Goal: Find specific page/section: Find specific page/section

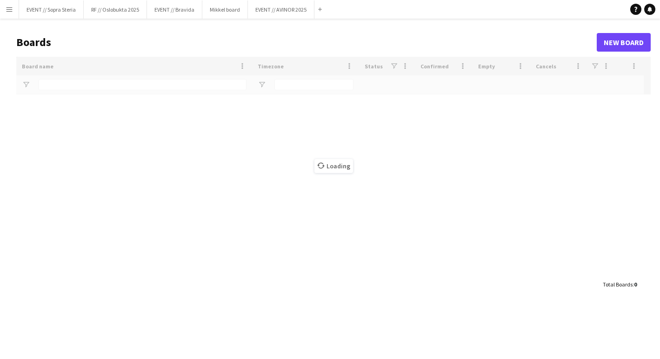
click at [4, 13] on button "Menu" at bounding box center [9, 9] width 19 height 19
type input "*******"
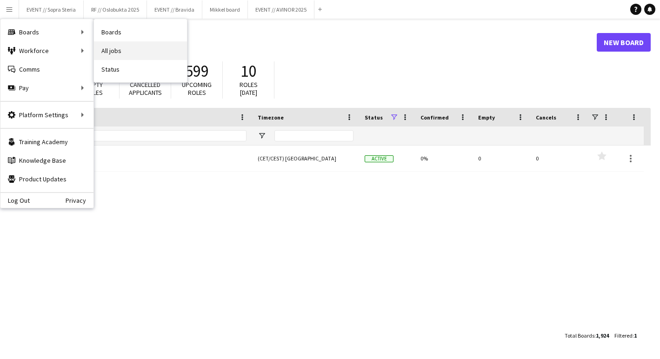
click at [127, 51] on link "All jobs" at bounding box center [140, 50] width 93 height 19
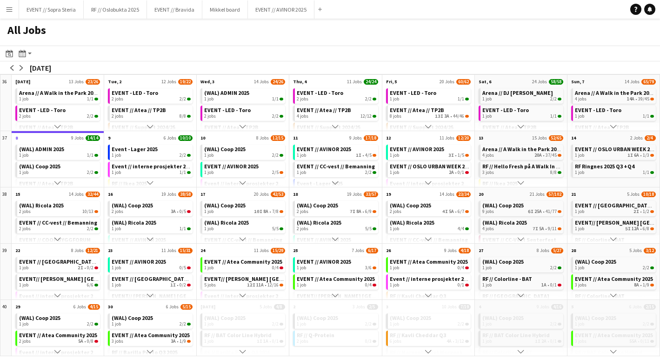
click at [13, 12] on button "Menu" at bounding box center [9, 9] width 19 height 19
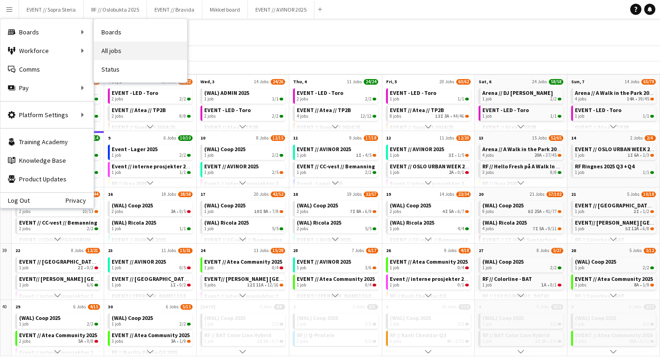
click at [121, 45] on link "All jobs" at bounding box center [140, 50] width 93 height 19
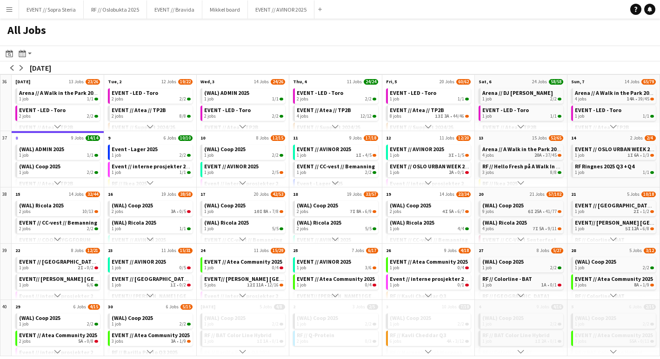
click at [8, 13] on button "Menu" at bounding box center [9, 9] width 19 height 19
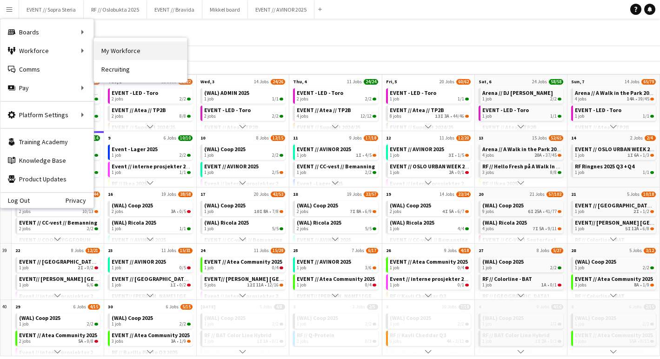
click at [118, 51] on link "My Workforce" at bounding box center [140, 50] width 93 height 19
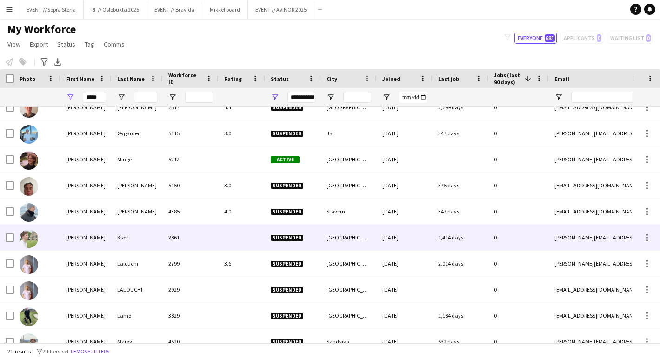
scroll to position [82, 0]
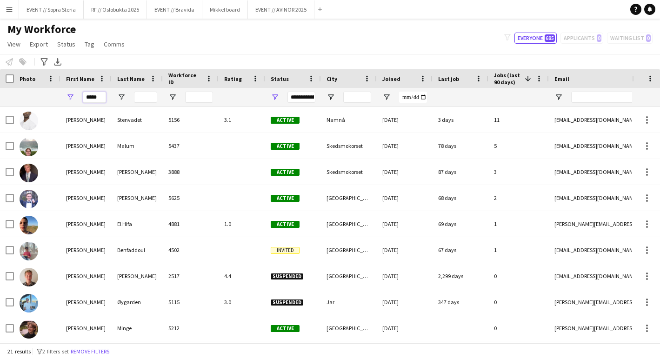
click at [92, 95] on input "*****" at bounding box center [94, 97] width 23 height 11
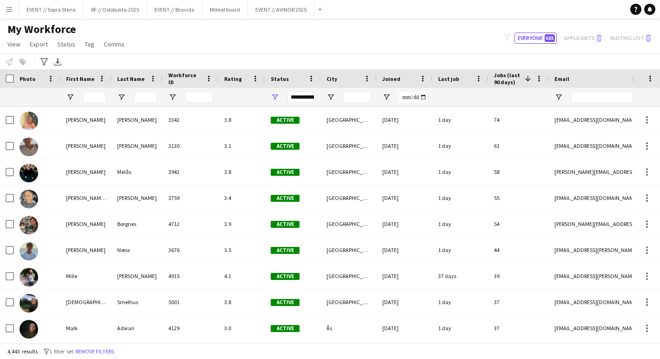
click at [187, 29] on div "My Workforce View Views Default view New view Update view Delete view Edit name…" at bounding box center [330, 38] width 660 height 32
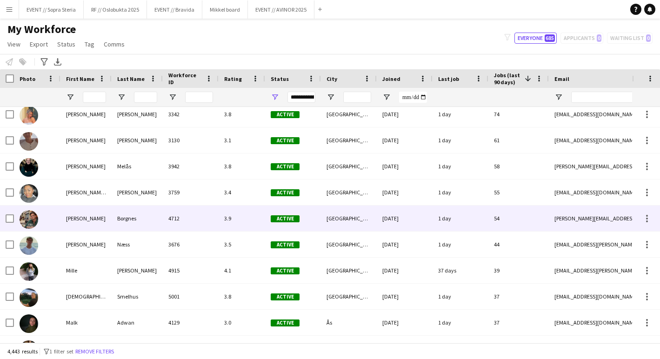
scroll to position [6, 0]
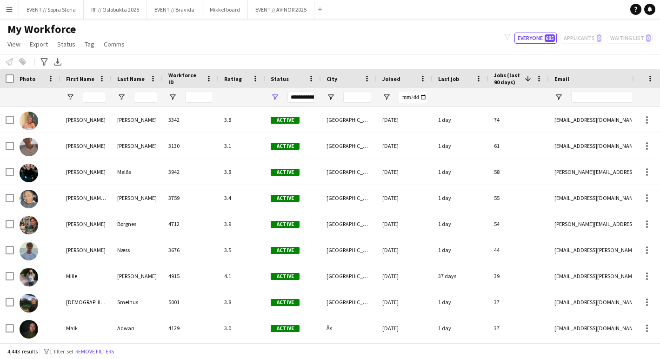
click at [443, 75] on span "Last job" at bounding box center [448, 78] width 21 height 7
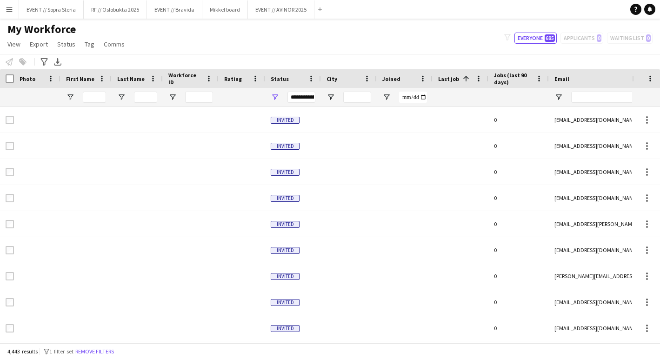
click at [455, 80] on span "Last job" at bounding box center [448, 78] width 21 height 7
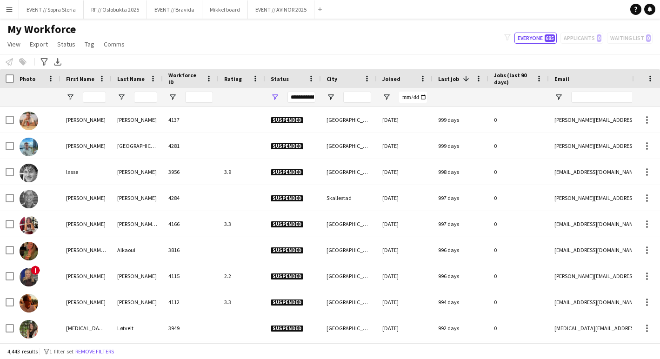
click at [287, 77] on div "Status" at bounding box center [288, 79] width 34 height 14
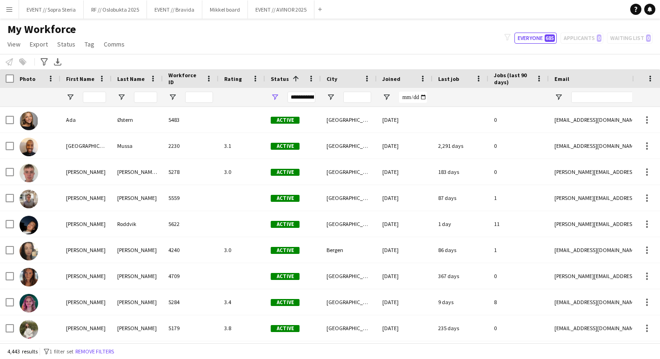
click at [496, 81] on span "Jobs (last 90 days)" at bounding box center [513, 79] width 38 height 14
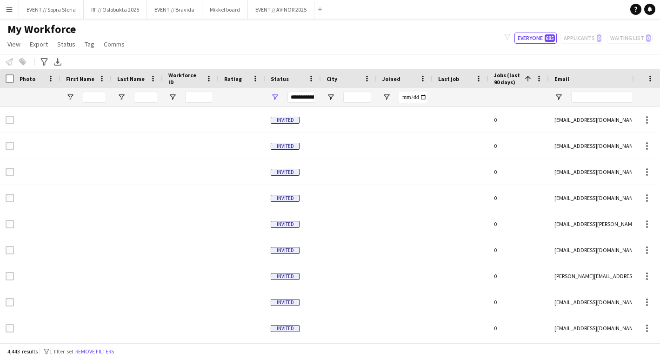
click at [278, 77] on span "Status" at bounding box center [280, 78] width 18 height 7
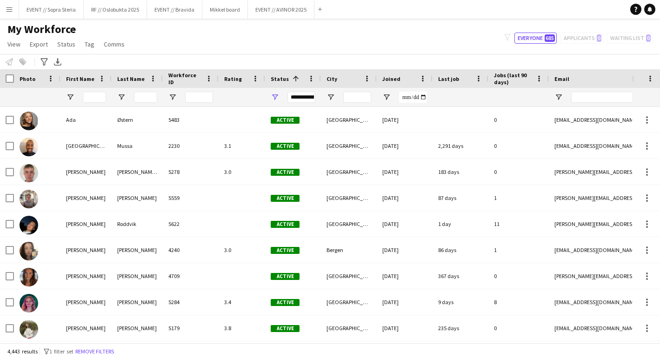
click at [299, 99] on div "**********" at bounding box center [302, 97] width 28 height 11
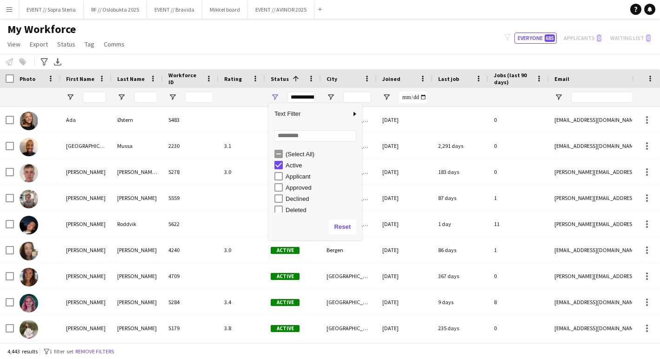
click at [281, 82] on span "Status" at bounding box center [280, 78] width 18 height 7
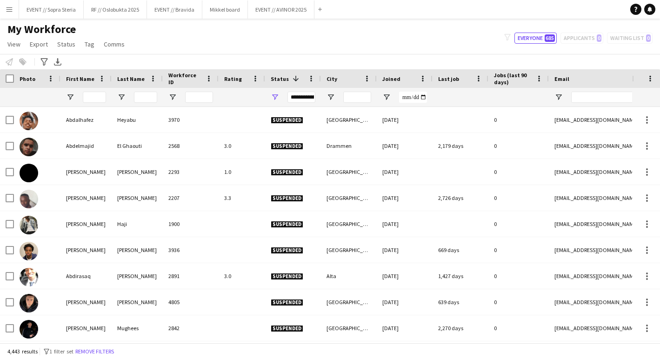
click at [279, 80] on span "Status" at bounding box center [280, 78] width 18 height 7
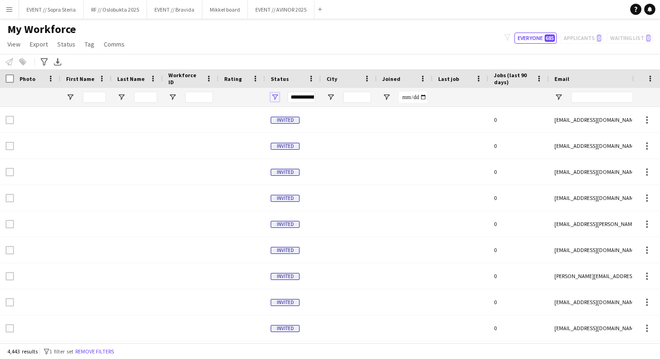
click at [275, 99] on span "Open Filter Menu" at bounding box center [275, 97] width 8 height 8
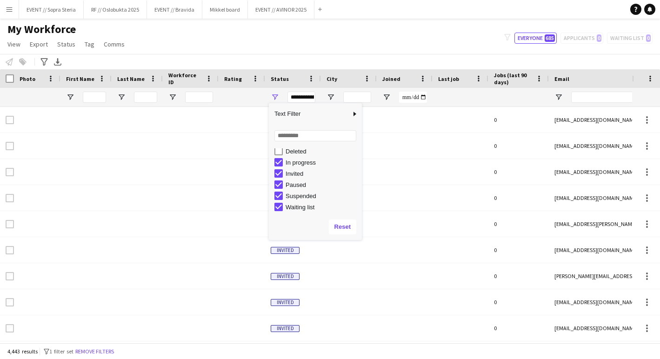
scroll to position [0, 0]
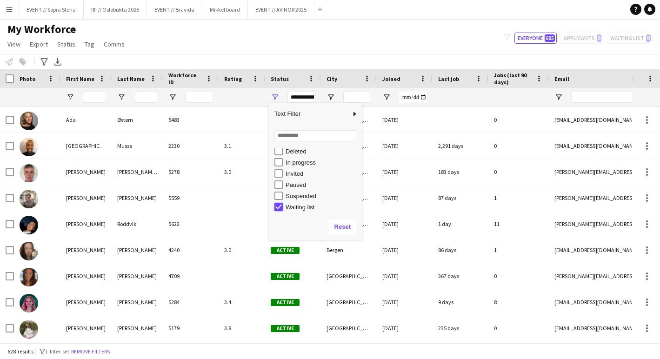
type input "**********"
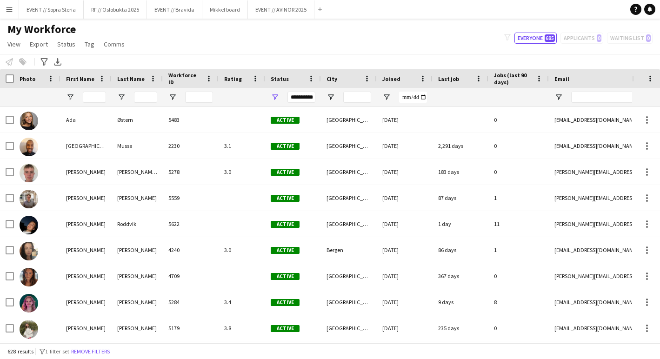
click at [380, 35] on div "My Workforce View Views Default view New view Update view Delete view Edit name…" at bounding box center [330, 38] width 660 height 32
click at [507, 79] on span "Jobs (last 90 days)" at bounding box center [513, 79] width 38 height 14
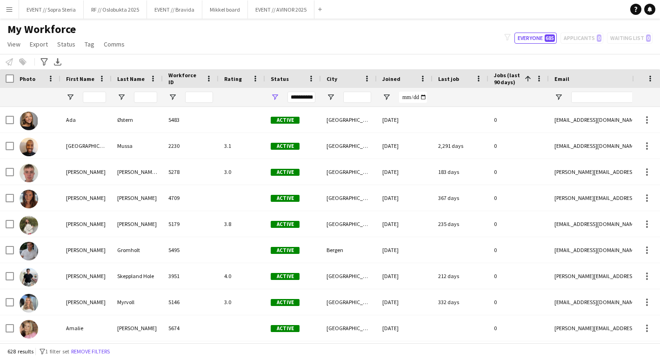
click at [502, 85] on span "Jobs (last 90 days)" at bounding box center [507, 79] width 27 height 14
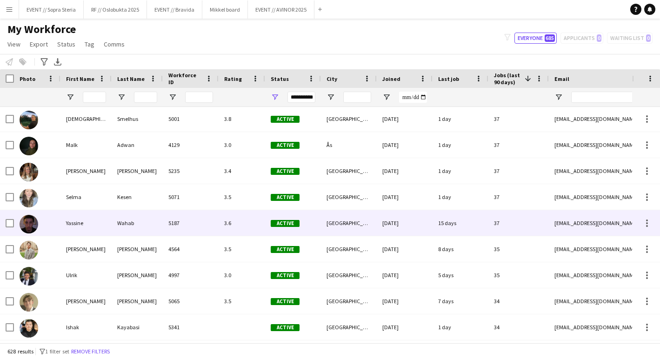
scroll to position [207, 0]
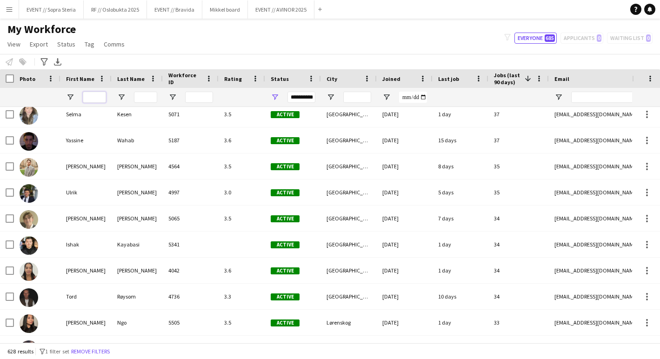
click at [94, 102] on input "First Name Filter Input" at bounding box center [94, 97] width 23 height 11
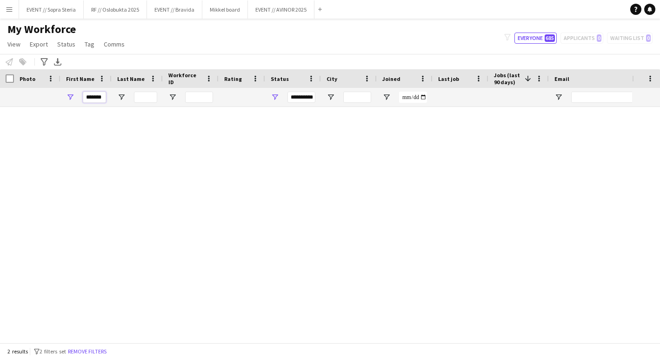
type input "*******"
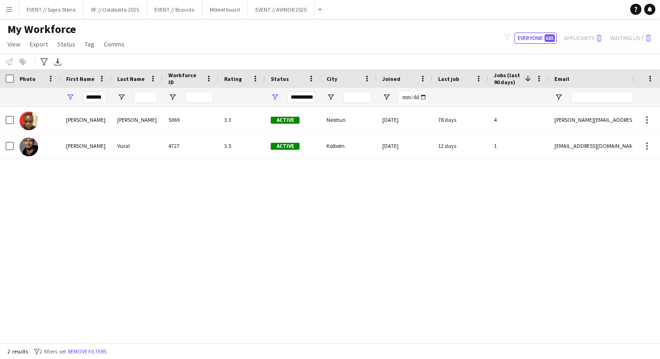
click at [158, 60] on div "Notify workforce Add to tag Select at least one crew to tag him or her. Advance…" at bounding box center [330, 61] width 660 height 15
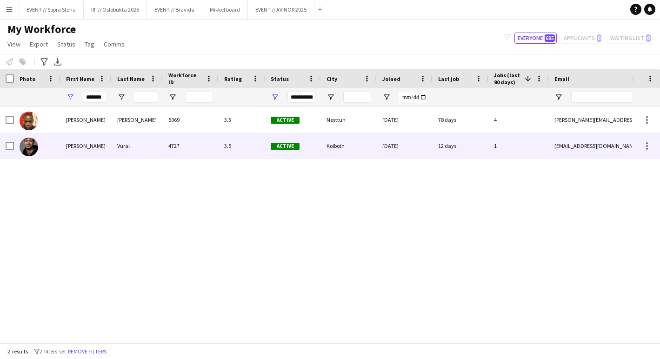
click at [87, 151] on div "[PERSON_NAME]" at bounding box center [85, 146] width 51 height 26
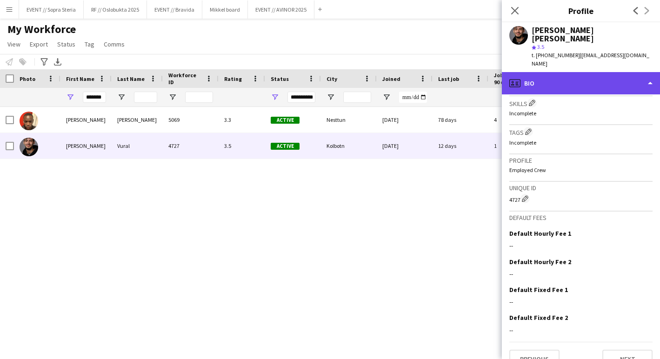
click at [556, 72] on div "profile Bio" at bounding box center [581, 83] width 158 height 22
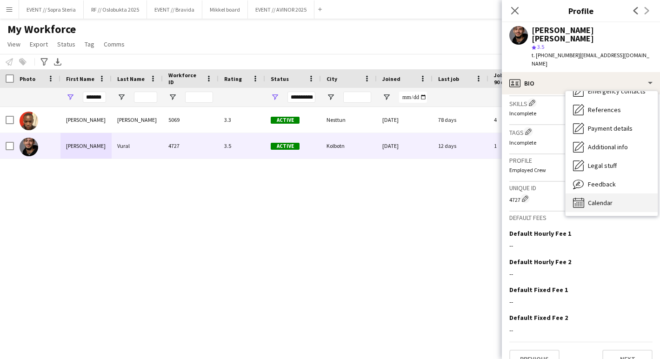
click at [587, 194] on div "Calendar Calendar" at bounding box center [612, 203] width 92 height 19
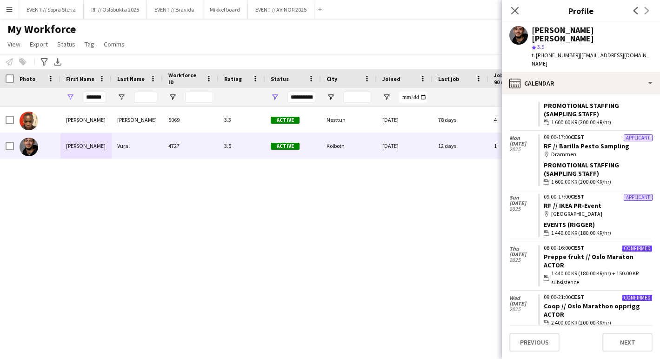
scroll to position [1367, 0]
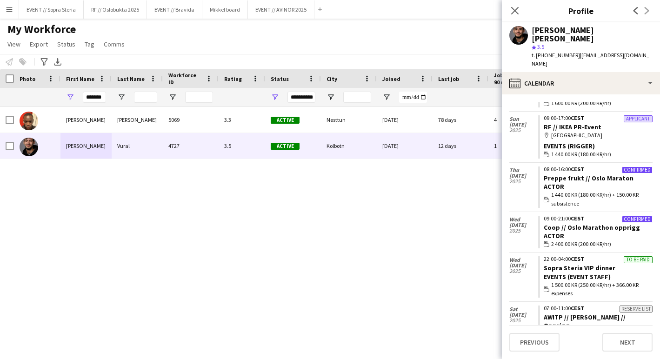
click at [353, 275] on div "[PERSON_NAME] [PERSON_NAME] 5069 3.3 Active Nesttun [DATE] 78 days 4 [PERSON_NA…" at bounding box center [316, 225] width 632 height 236
